Goal: Check status

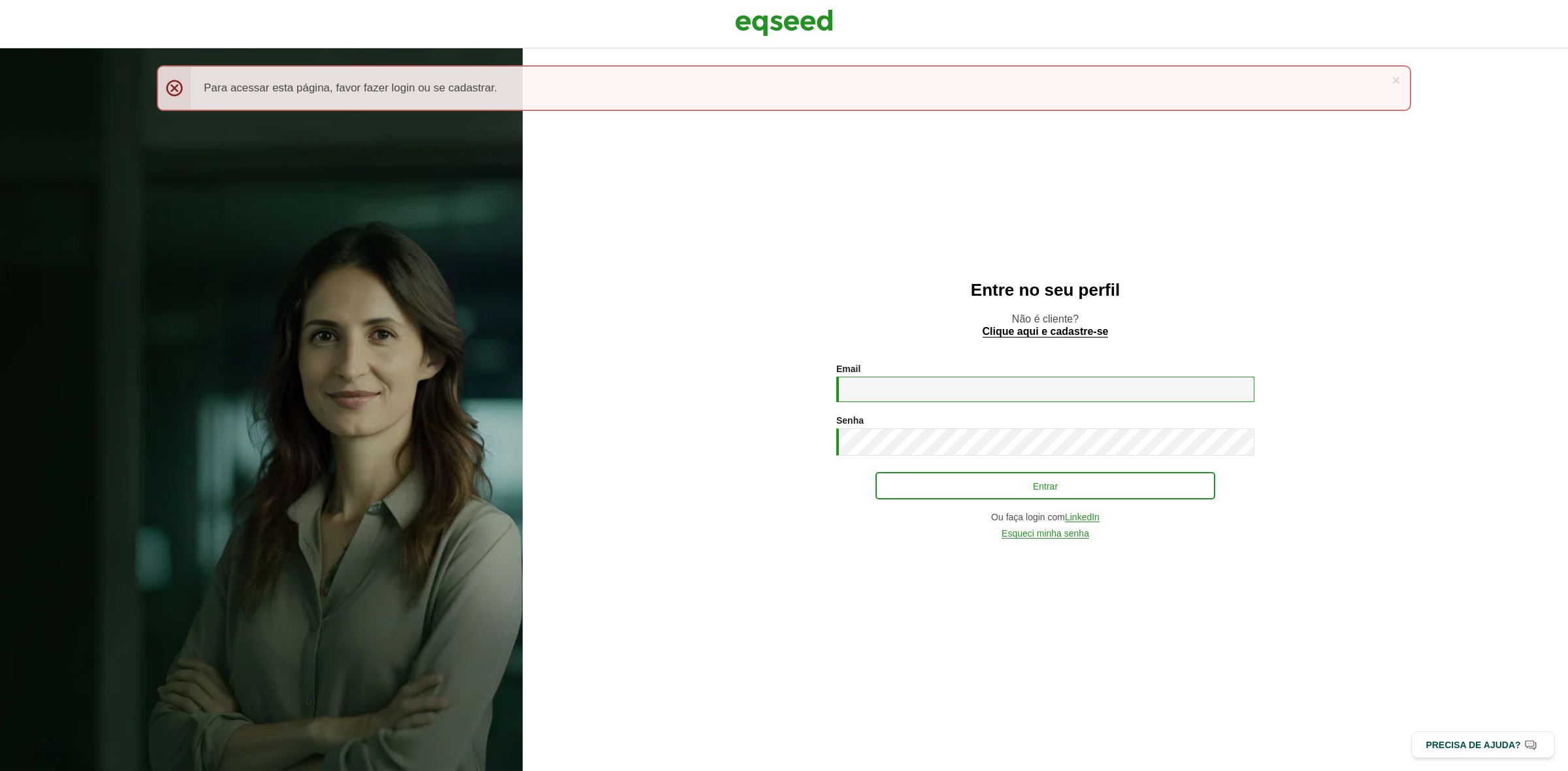
type input "**********"
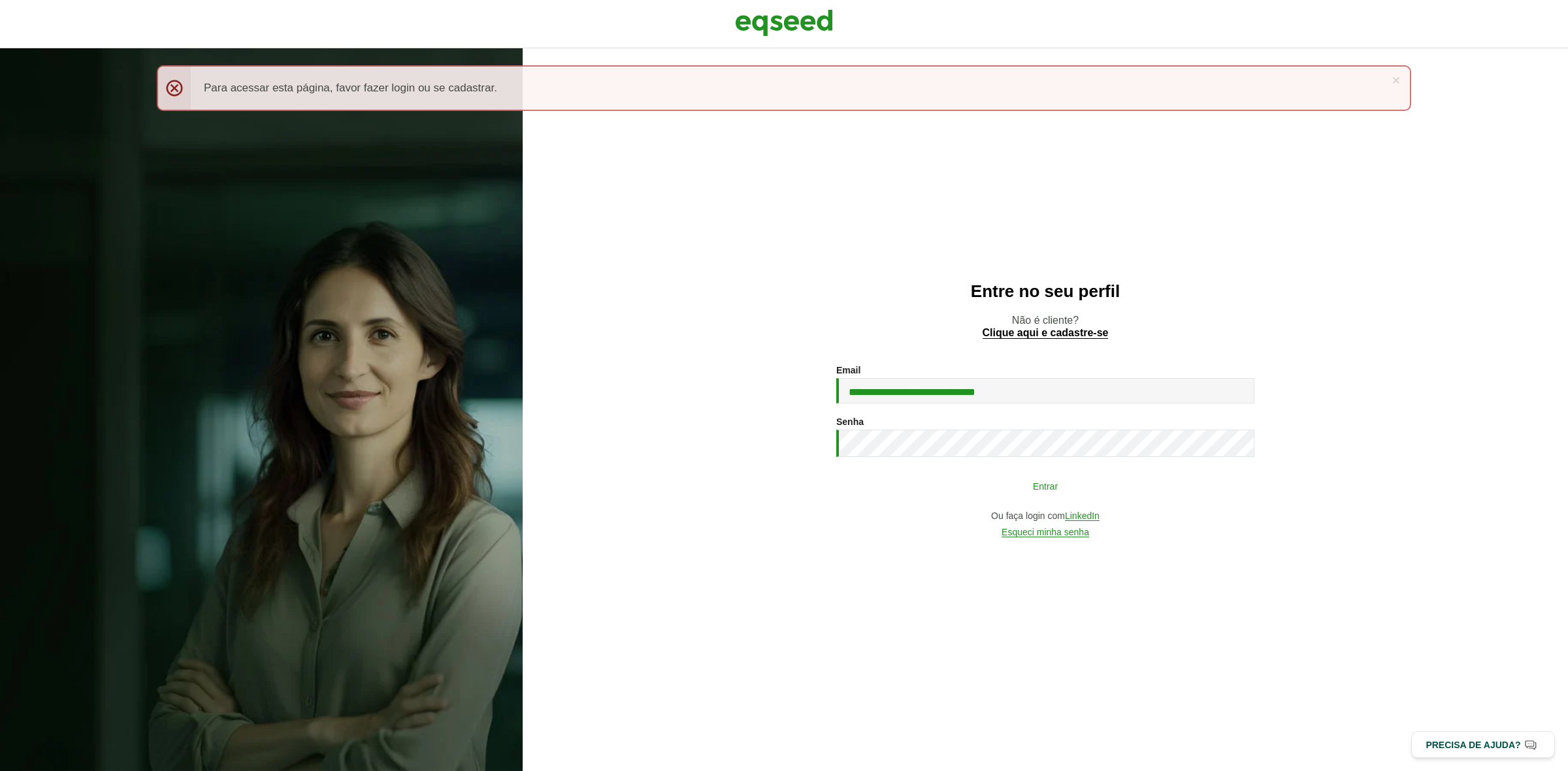
click at [948, 496] on button "Entrar" at bounding box center [1045, 486] width 340 height 25
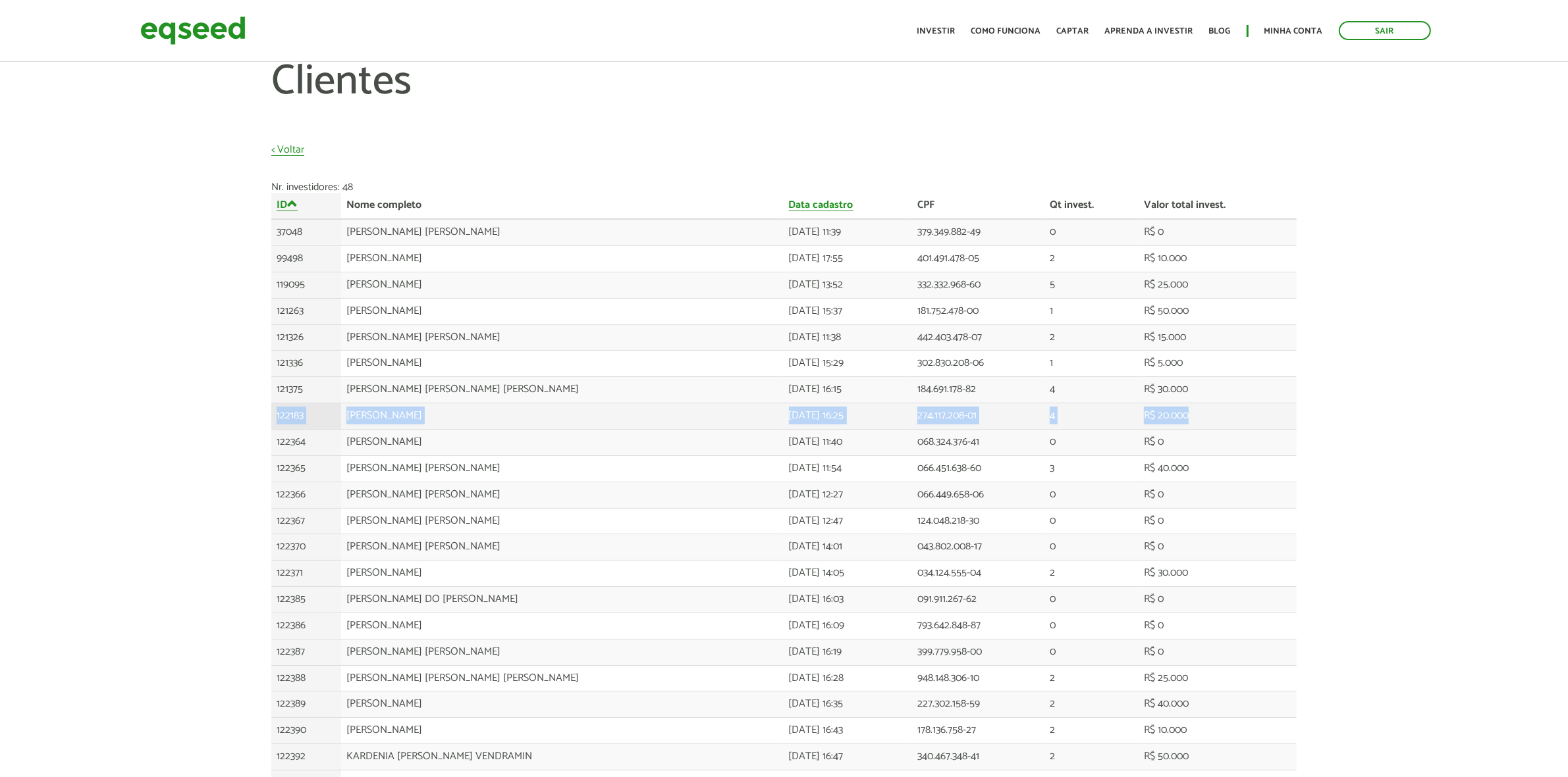
drag, startPoint x: 1215, startPoint y: 419, endPoint x: 274, endPoint y: 416, distance: 941.0
click at [274, 416] on tr "122183 NADIA CARVALHO ORIZIO 17/07/2024 - 16:25 274.117.208-01 4 R$ 20.000" at bounding box center [784, 417] width 1025 height 26
